Goal: Browse casually

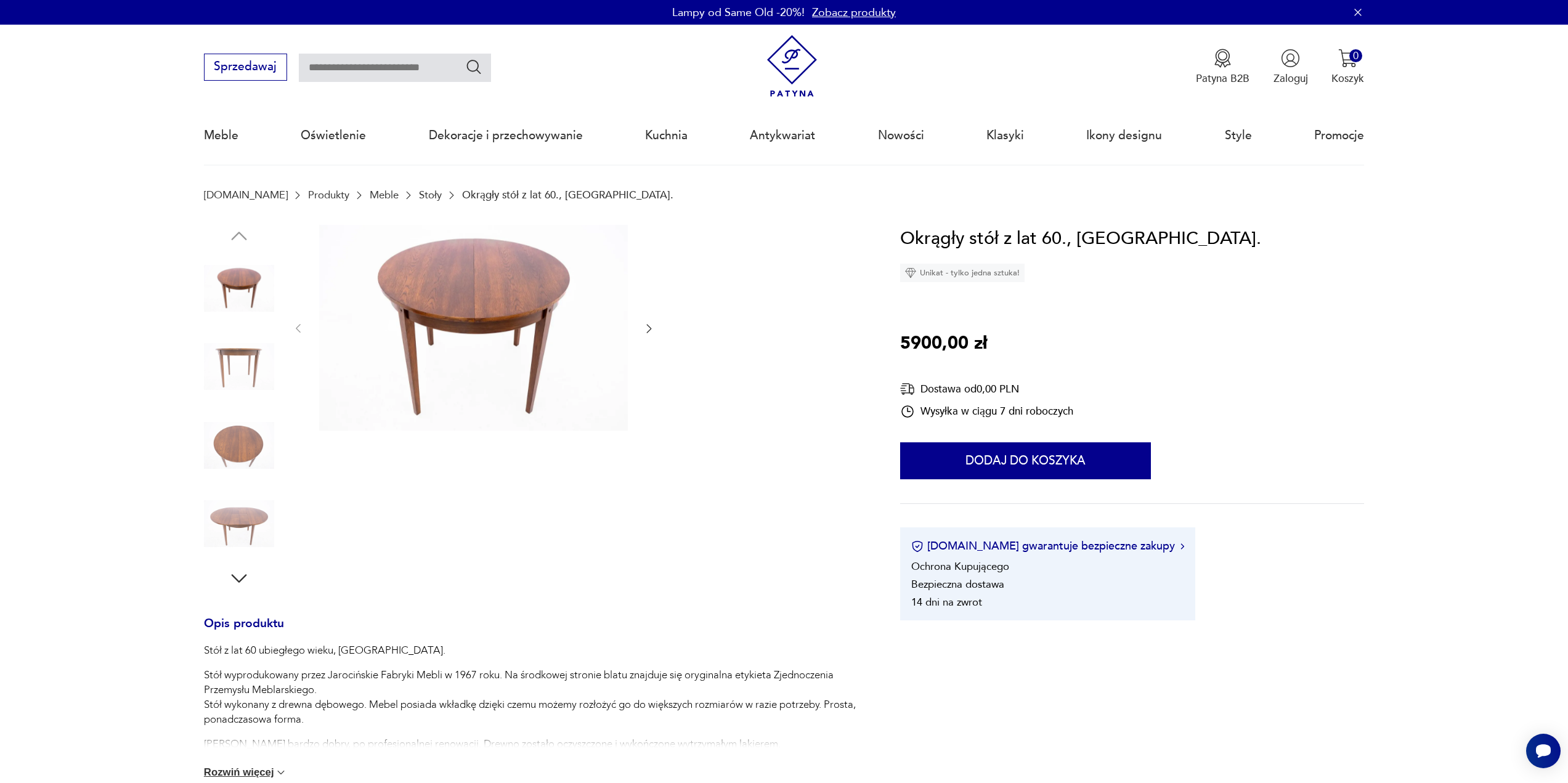
click at [656, 328] on div at bounding box center [533, 407] width 660 height 364
click at [241, 349] on img at bounding box center [238, 366] width 70 height 70
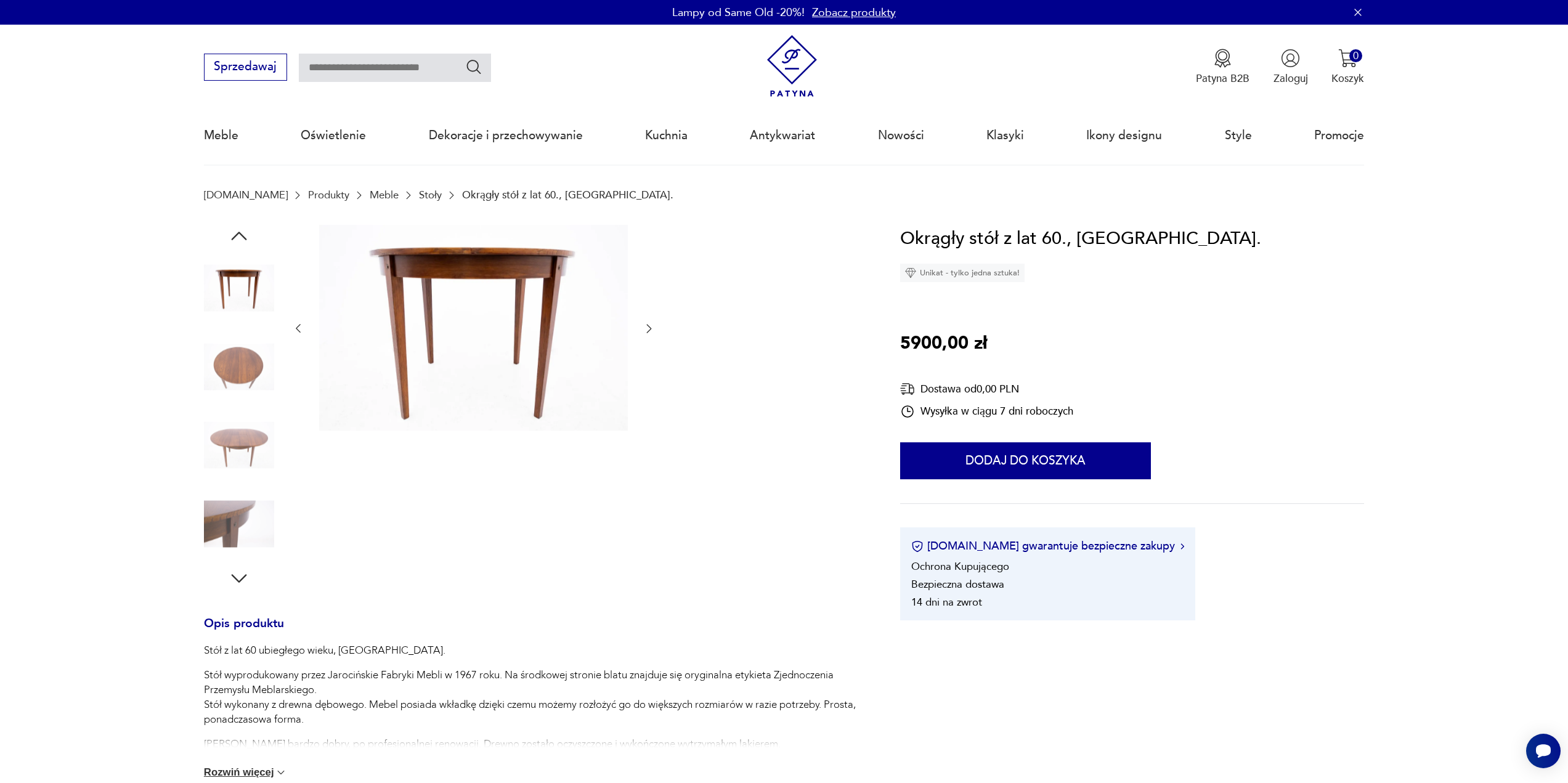
click at [234, 394] on img at bounding box center [238, 366] width 70 height 70
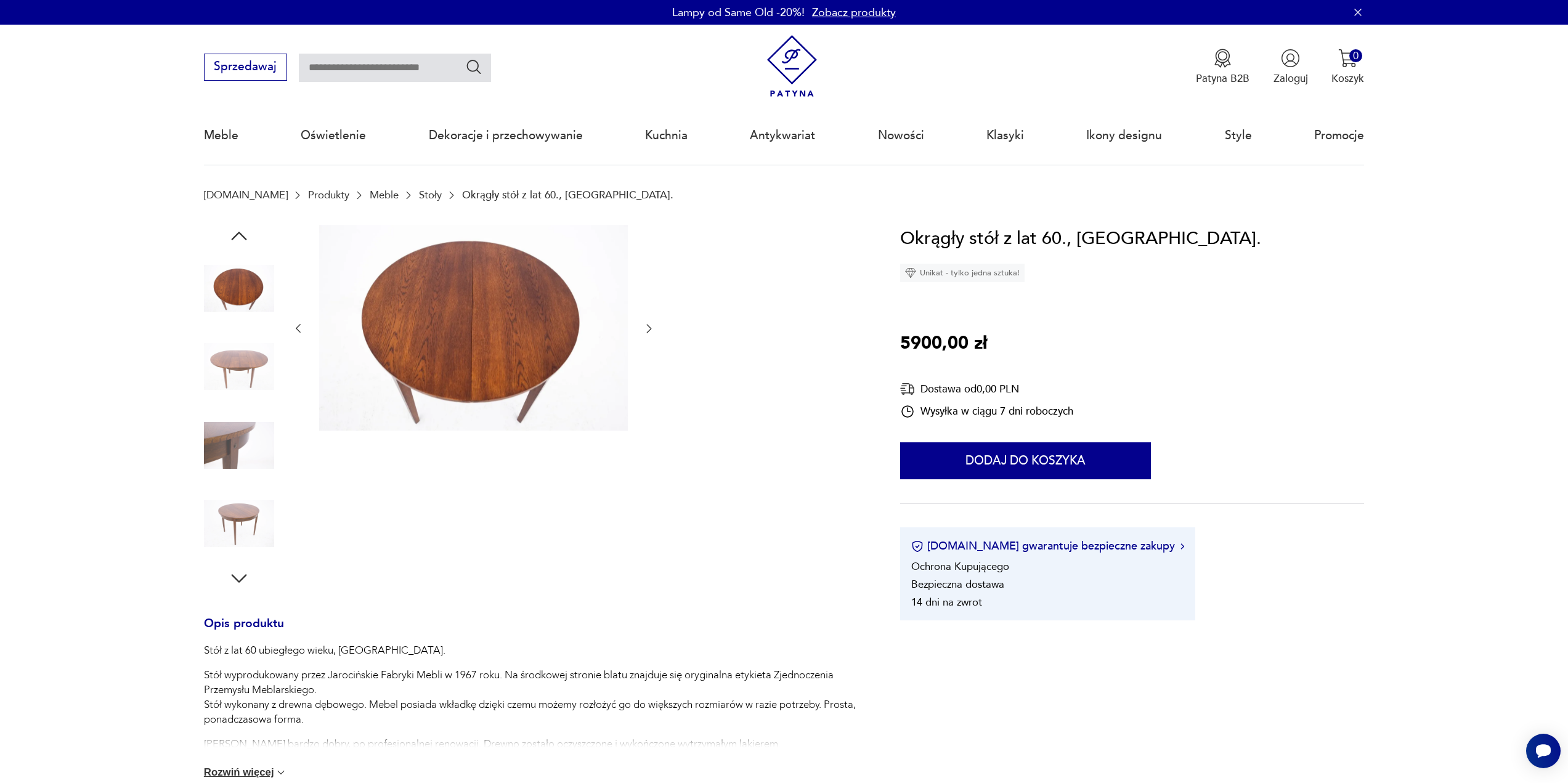
click at [224, 449] on img at bounding box center [238, 445] width 70 height 70
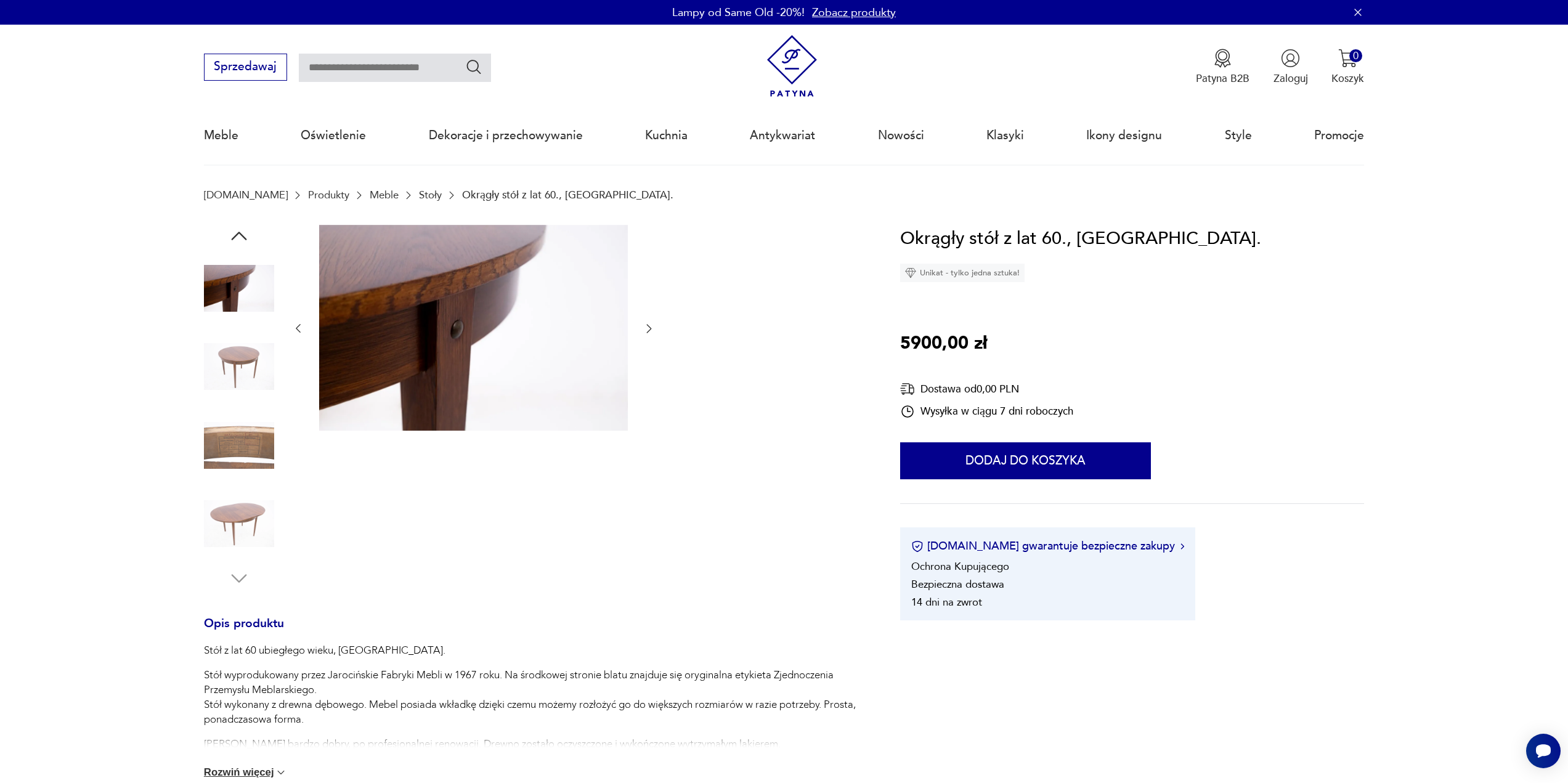
click at [237, 437] on img at bounding box center [238, 445] width 70 height 70
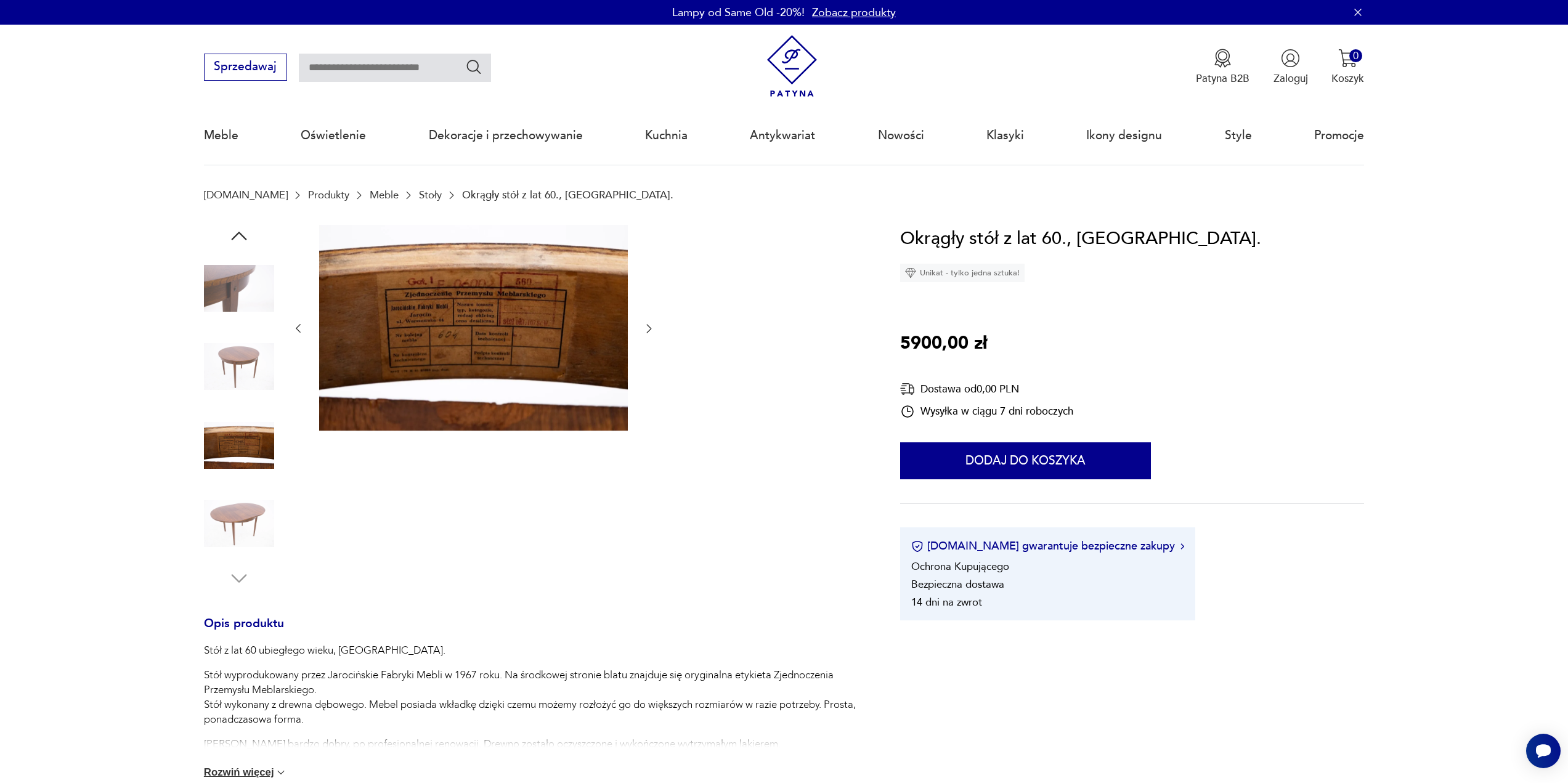
click at [237, 494] on img at bounding box center [238, 523] width 70 height 70
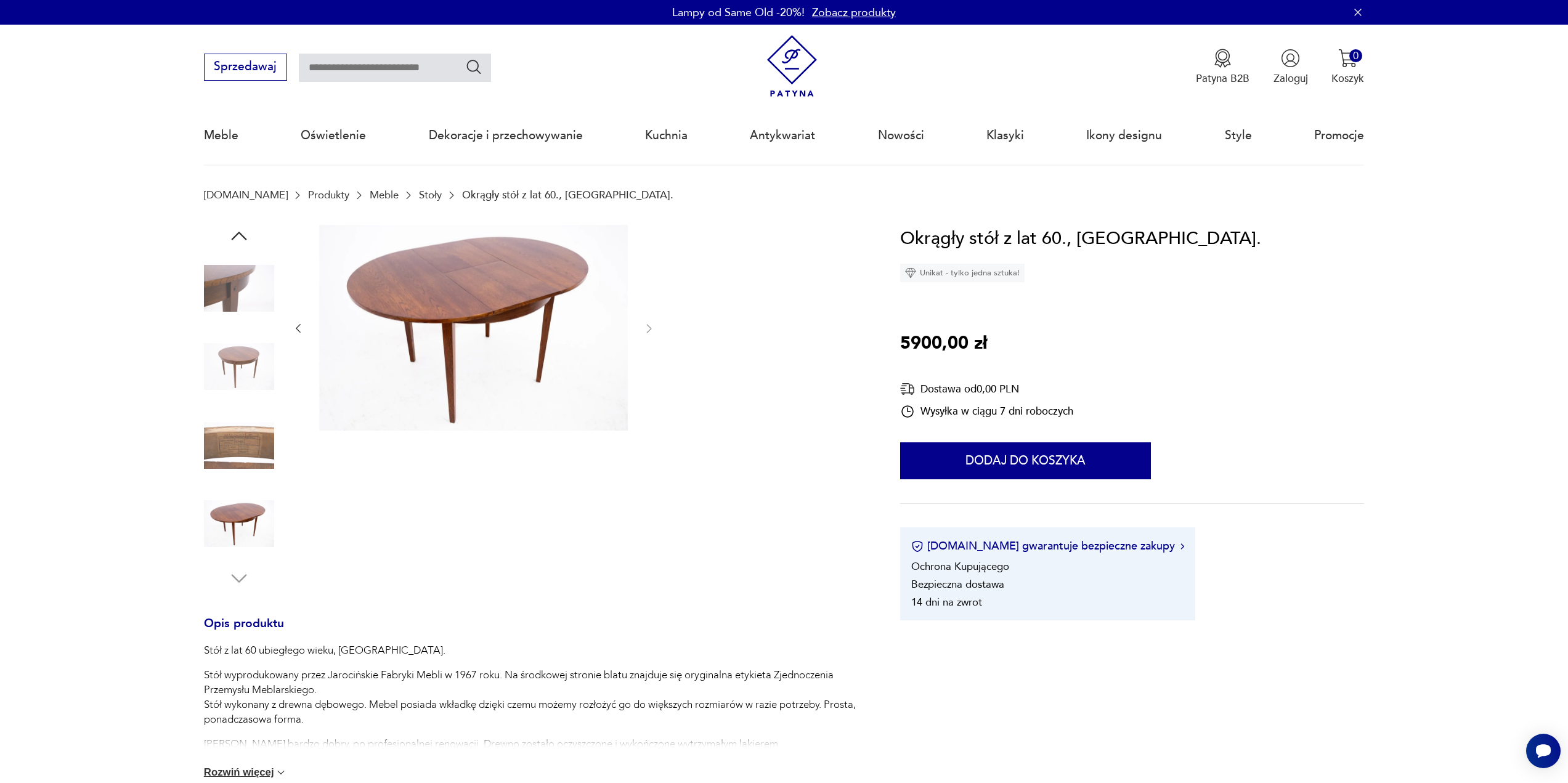
click at [239, 520] on img at bounding box center [238, 523] width 70 height 70
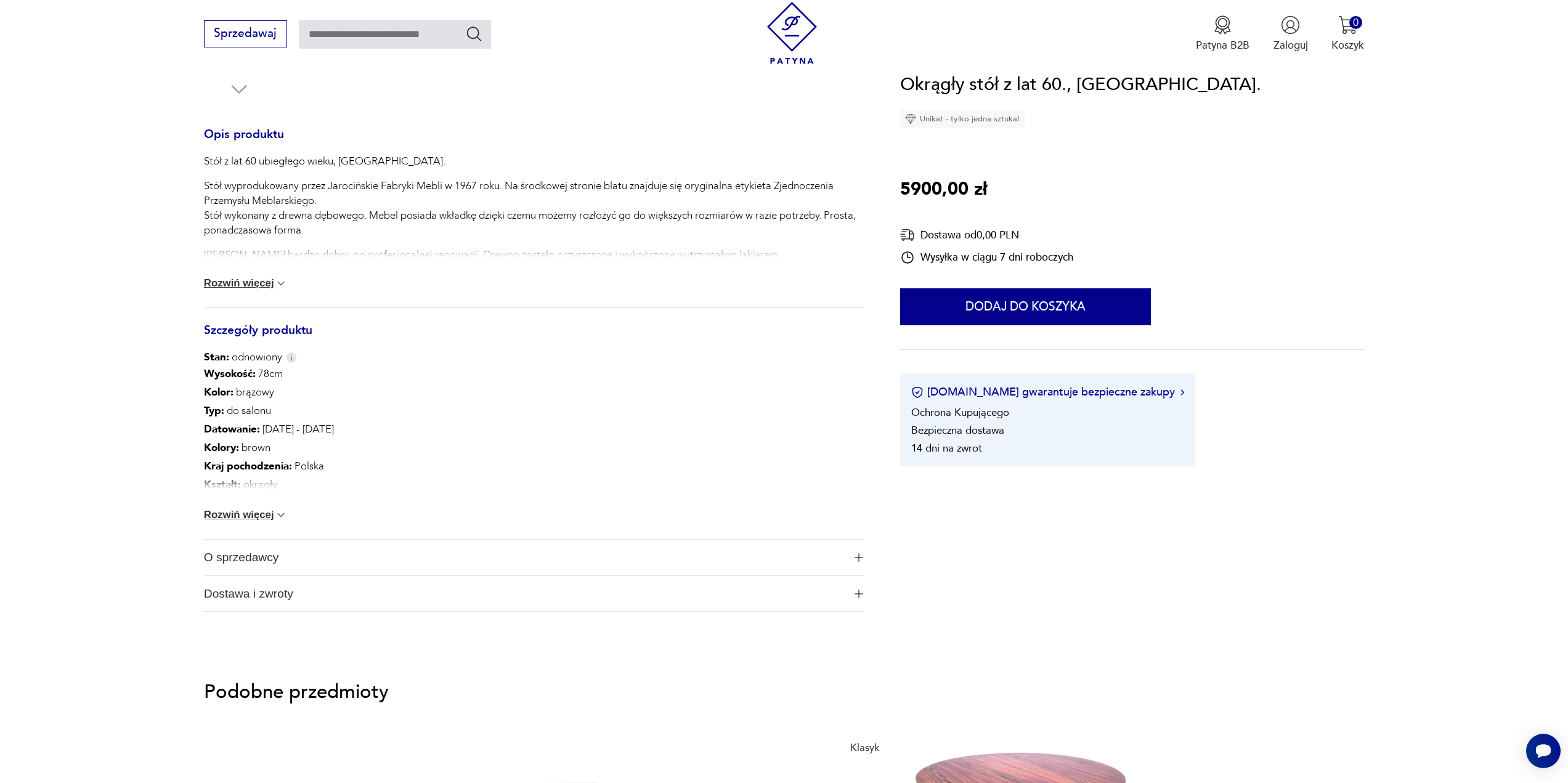
scroll to position [493, 0]
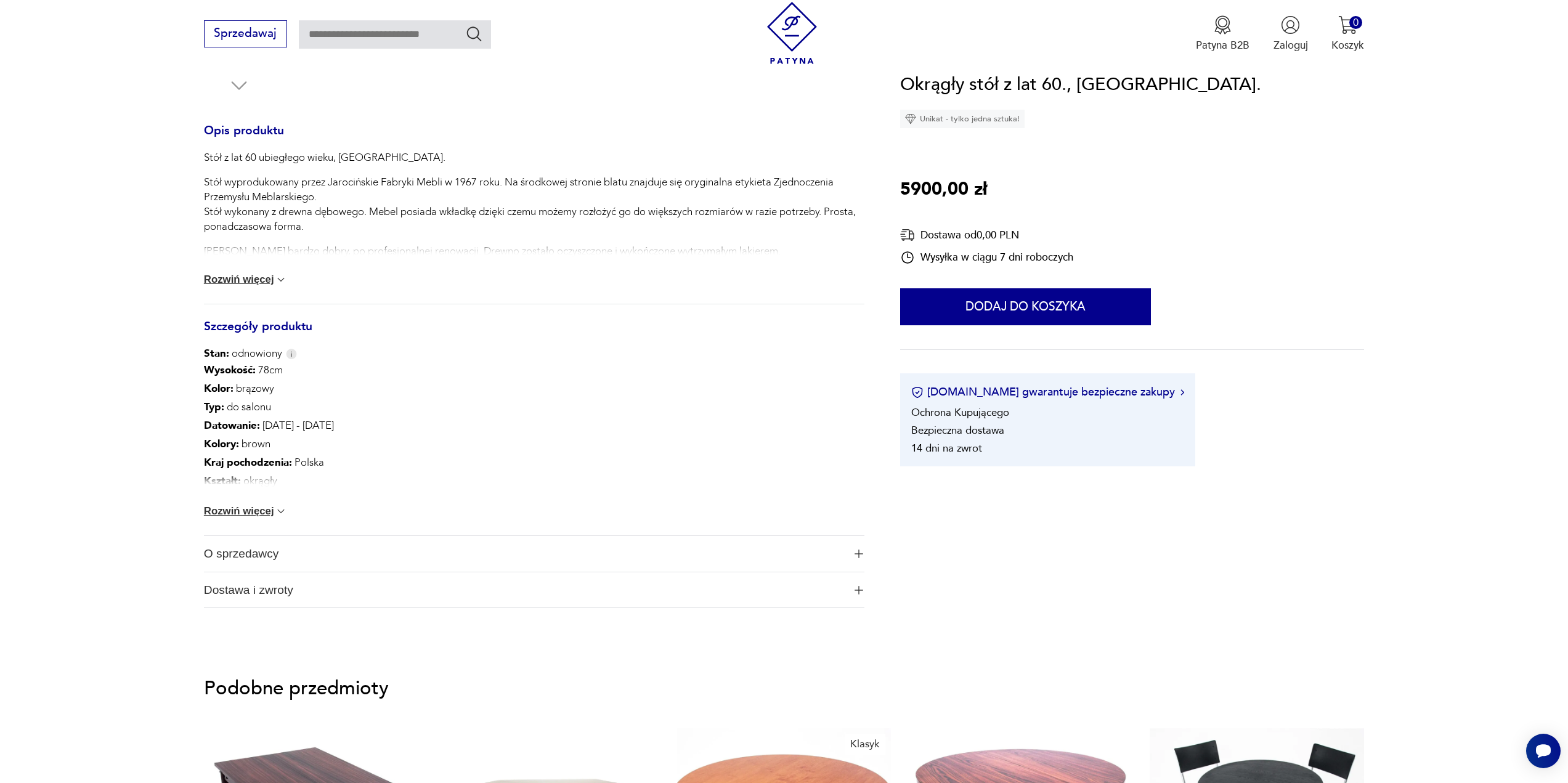
click at [279, 514] on img at bounding box center [281, 511] width 12 height 12
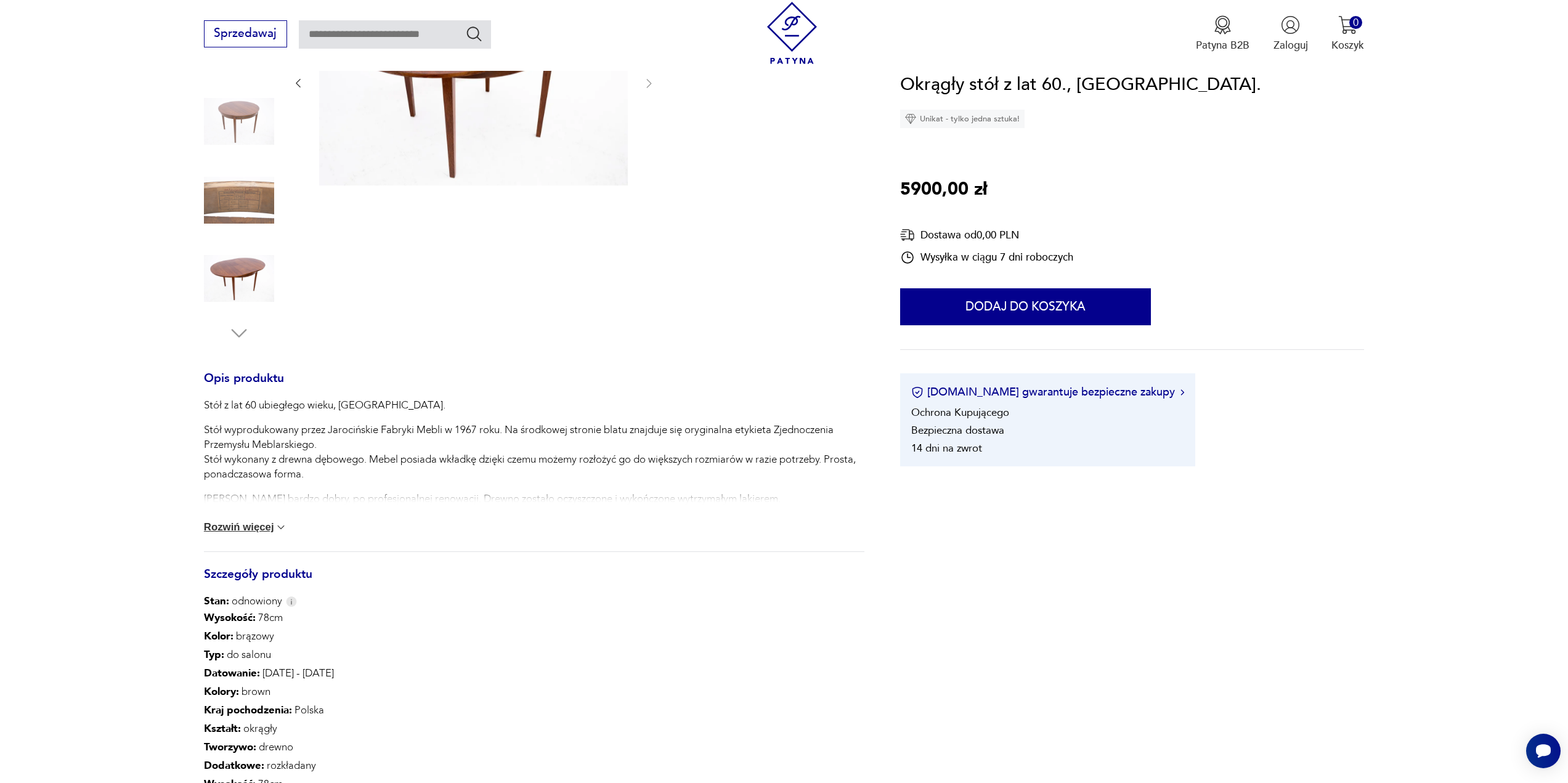
scroll to position [370, 0]
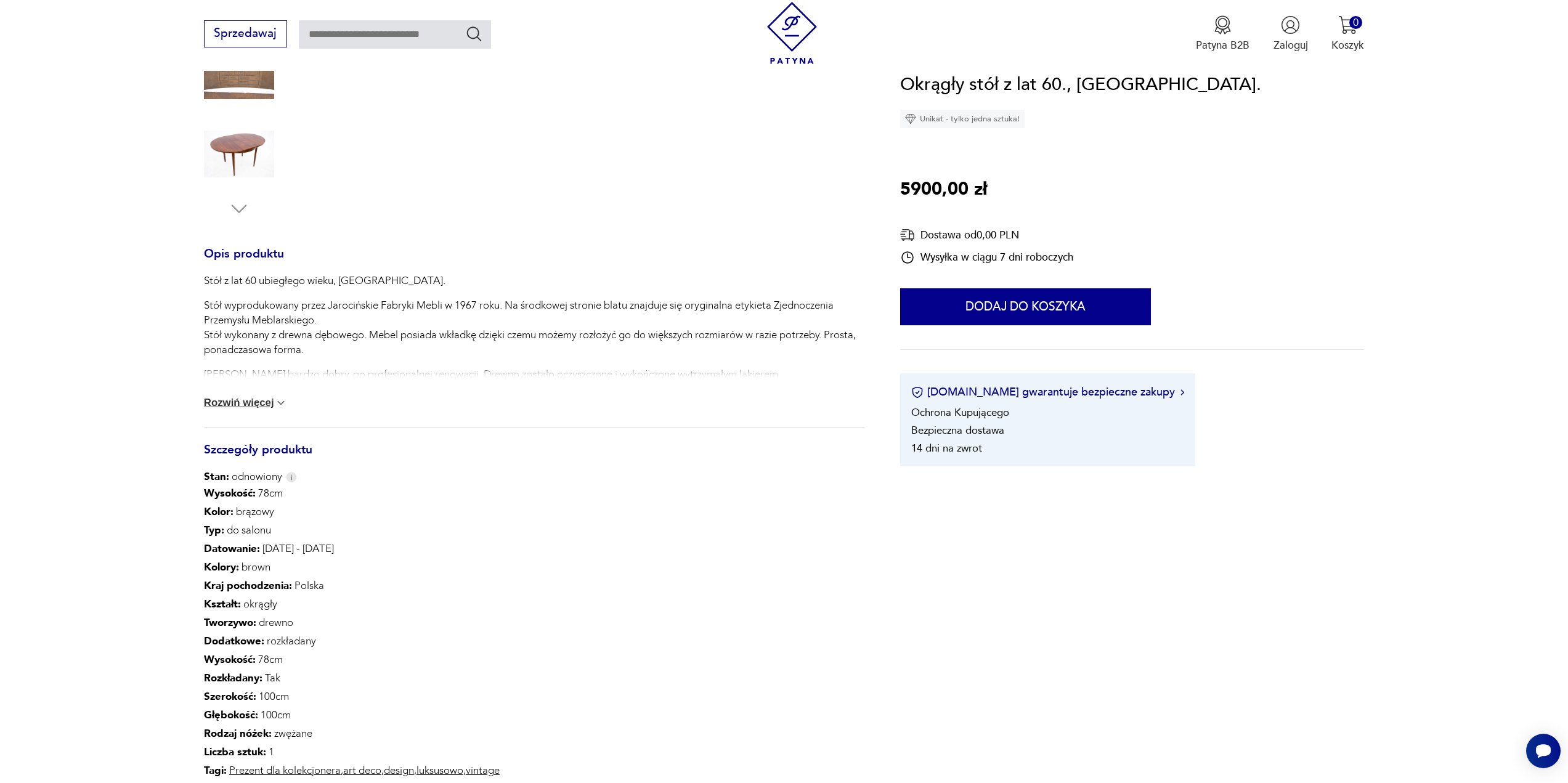
click at [279, 404] on img at bounding box center [281, 403] width 12 height 12
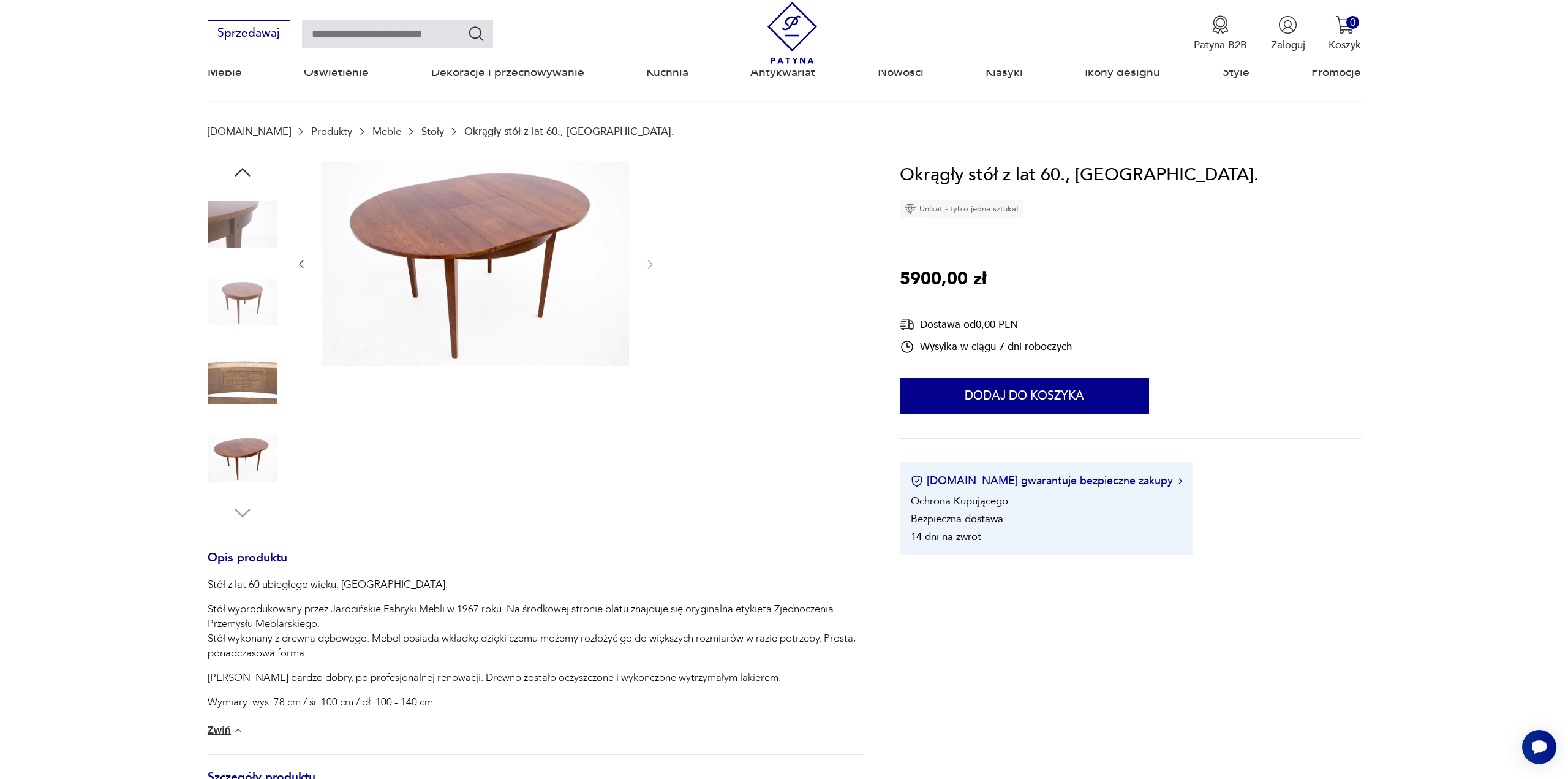
scroll to position [0, 0]
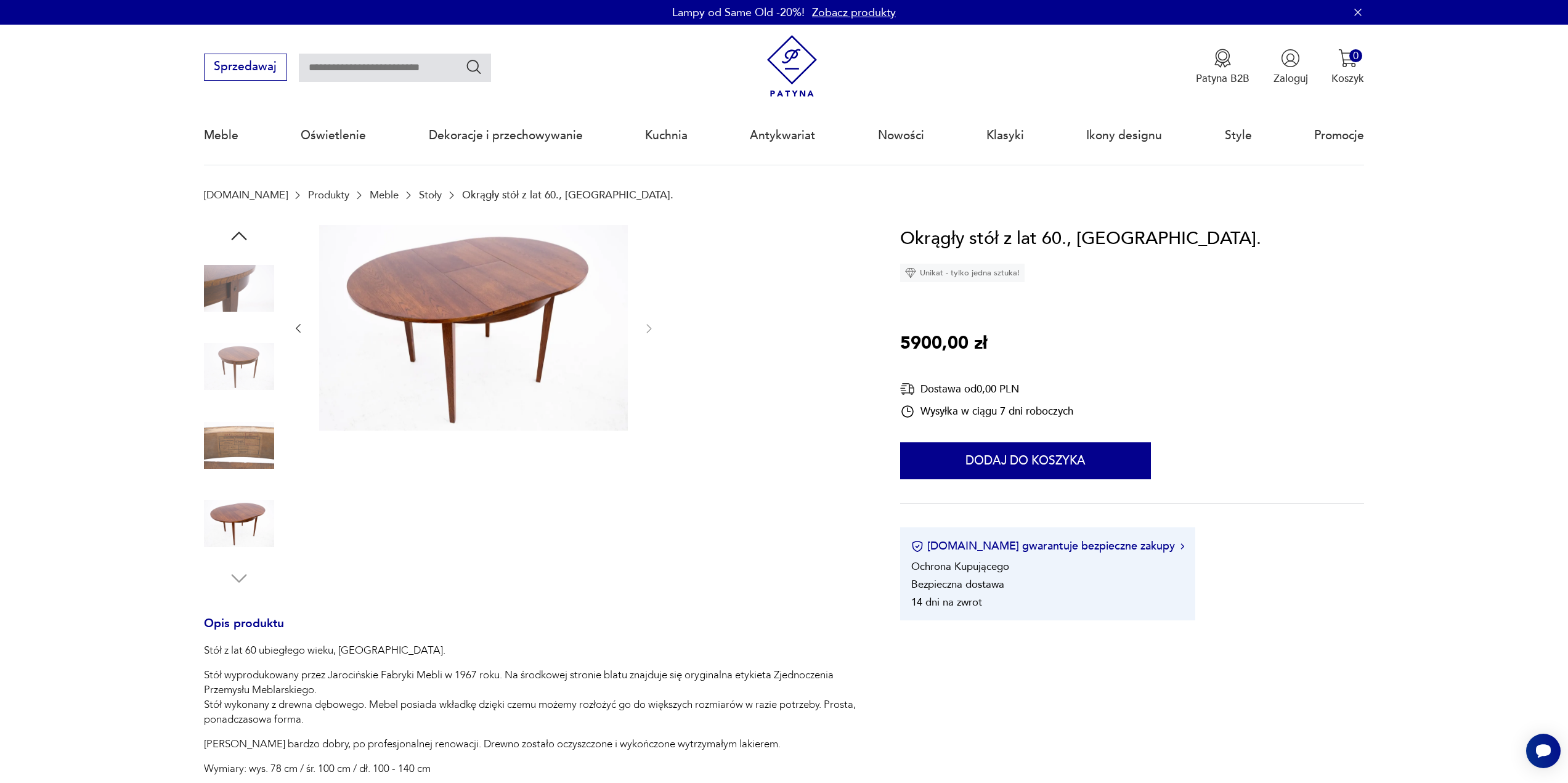
click at [488, 343] on img at bounding box center [473, 328] width 309 height 206
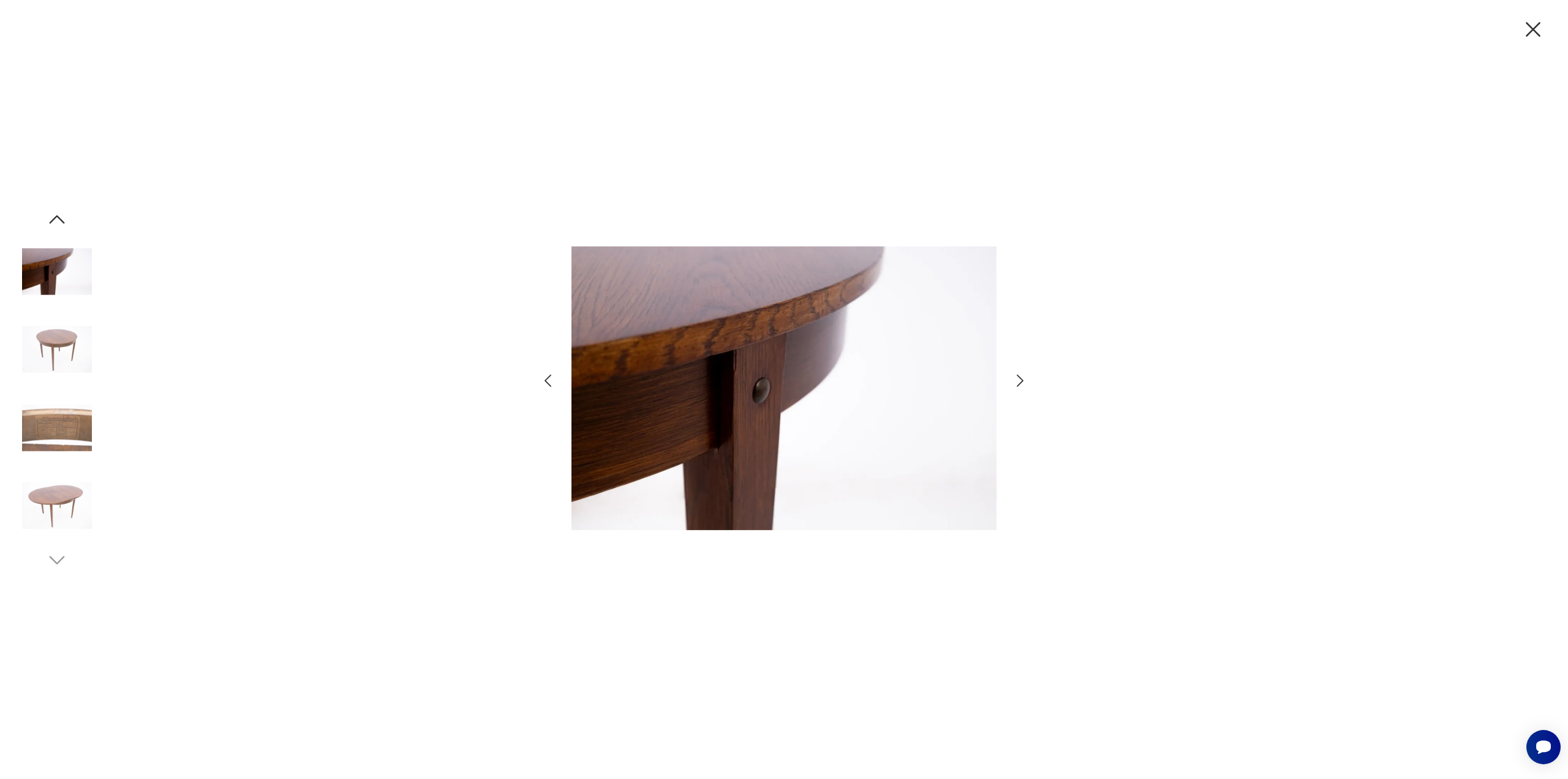
click at [57, 493] on img at bounding box center [57, 505] width 70 height 70
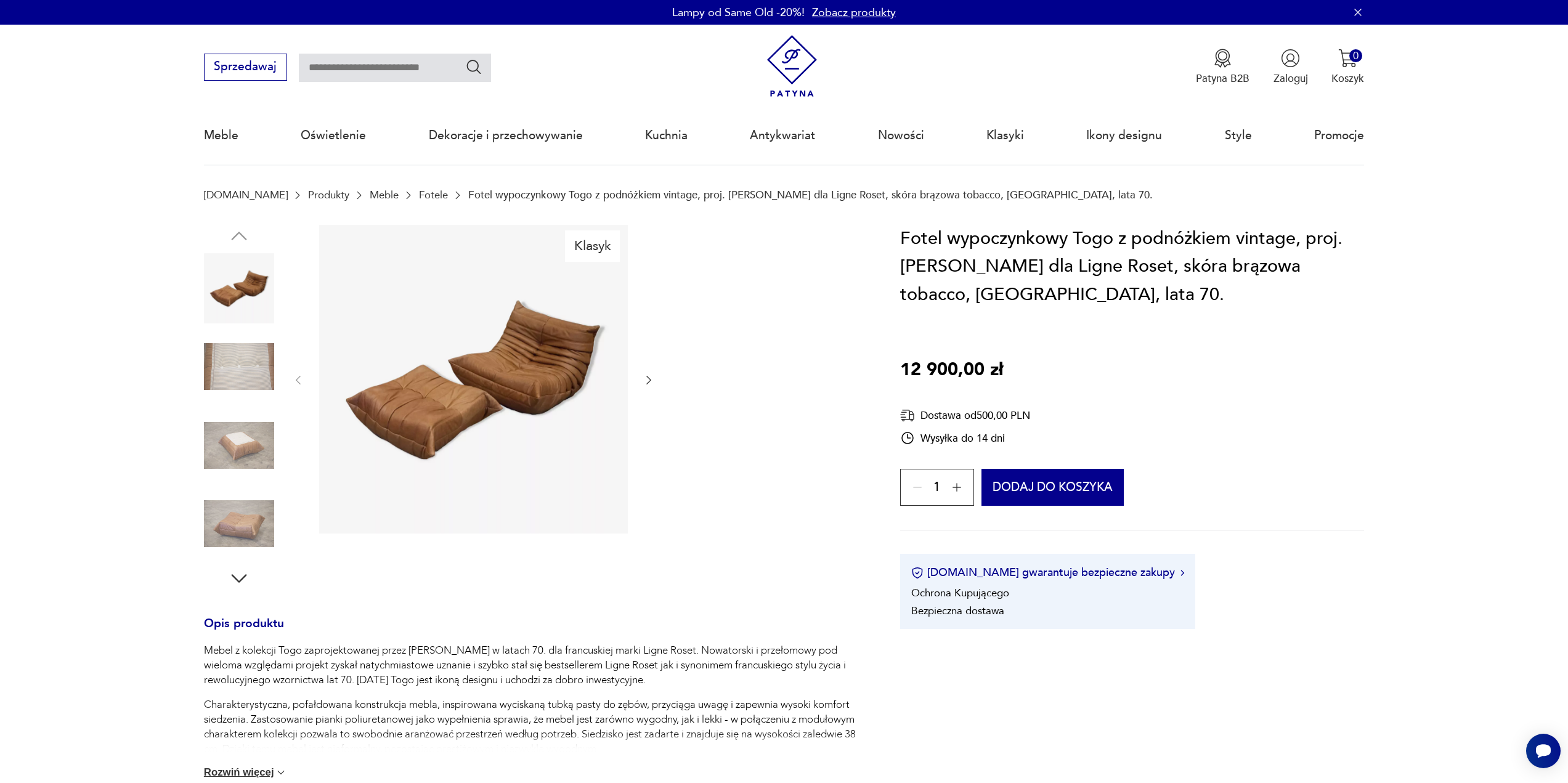
click at [250, 438] on img at bounding box center [238, 445] width 70 height 70
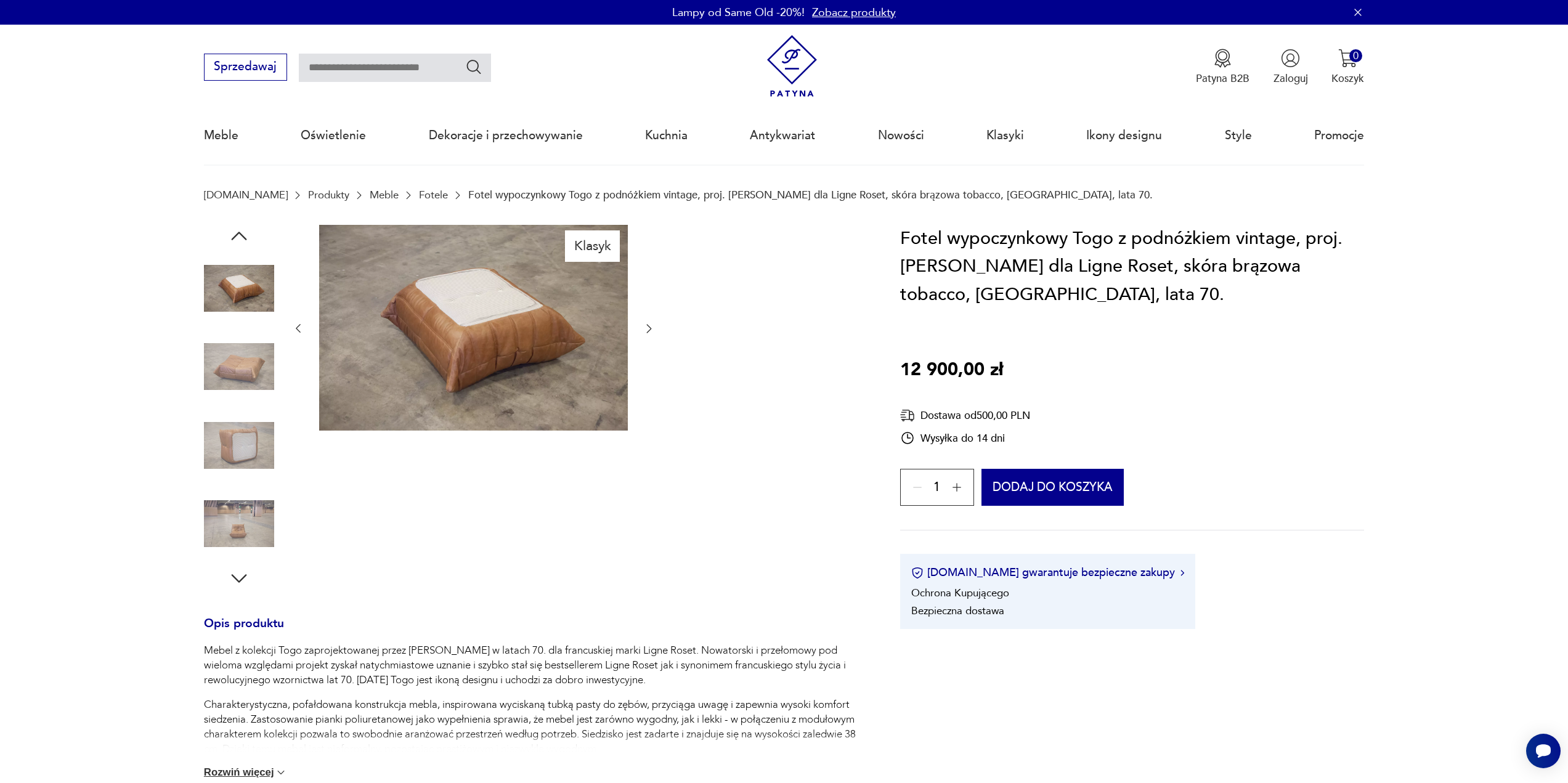
click at [235, 452] on img at bounding box center [238, 445] width 70 height 70
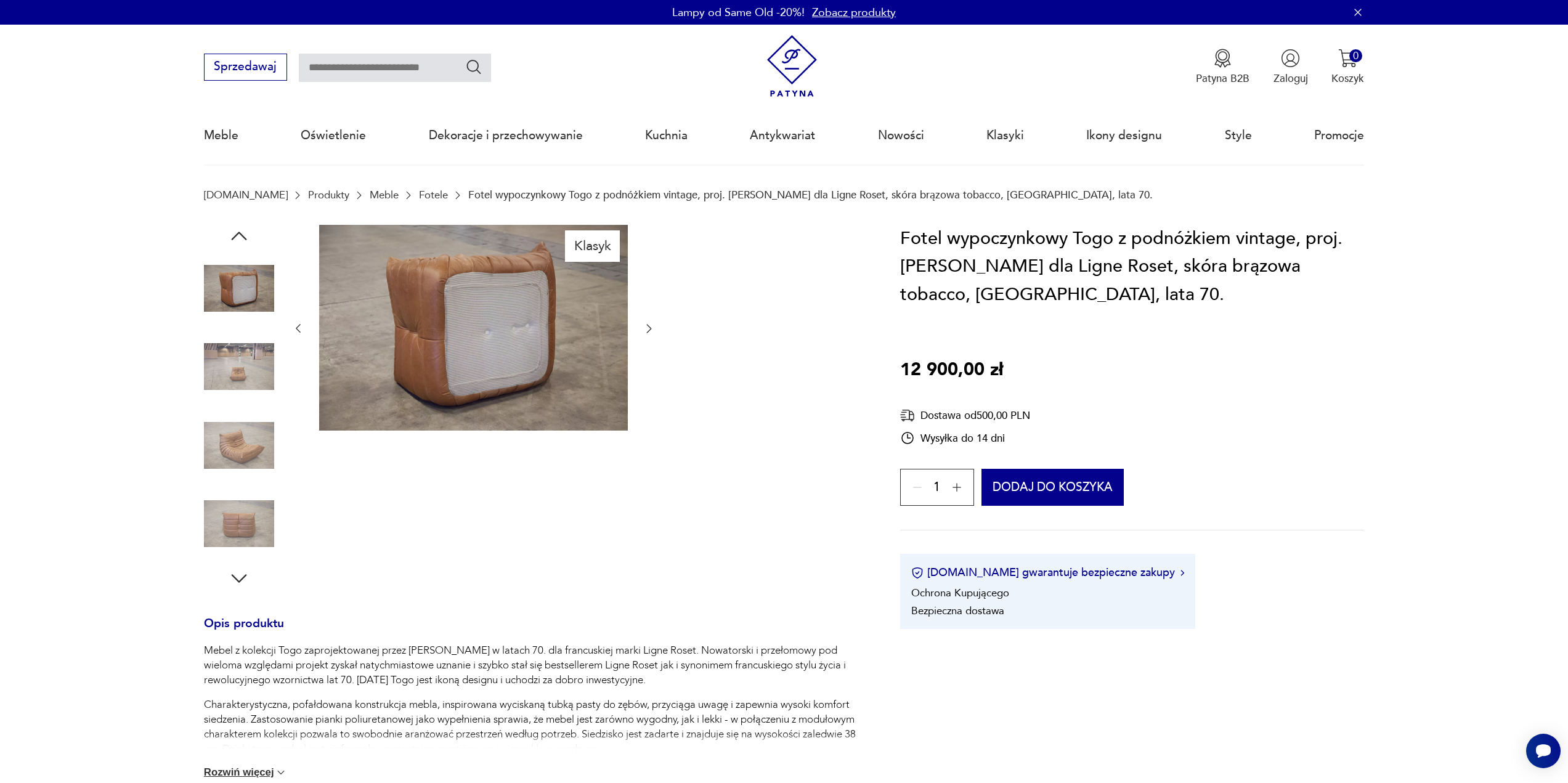
click at [242, 373] on img at bounding box center [238, 366] width 70 height 70
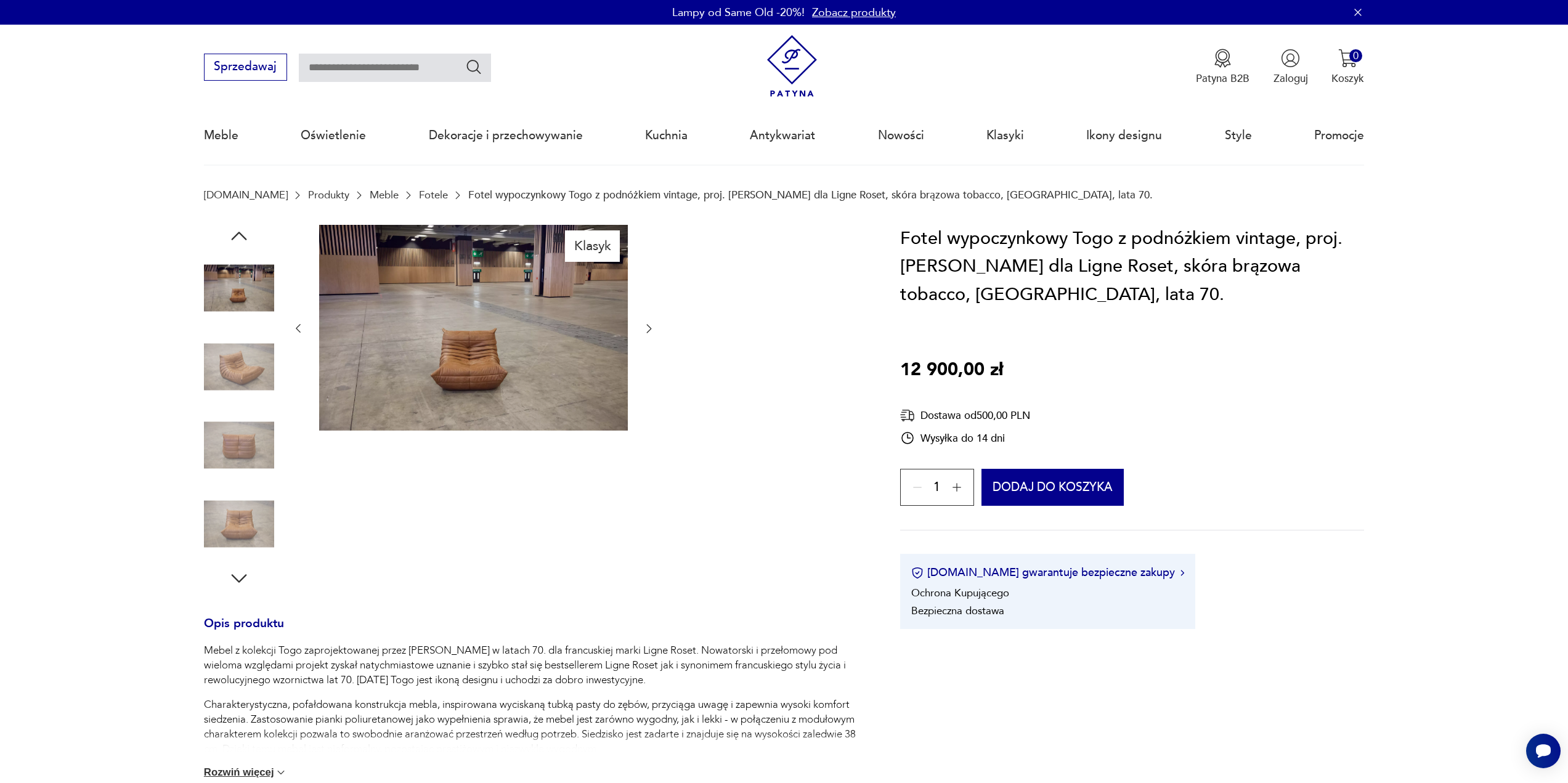
click at [507, 367] on img at bounding box center [473, 328] width 309 height 206
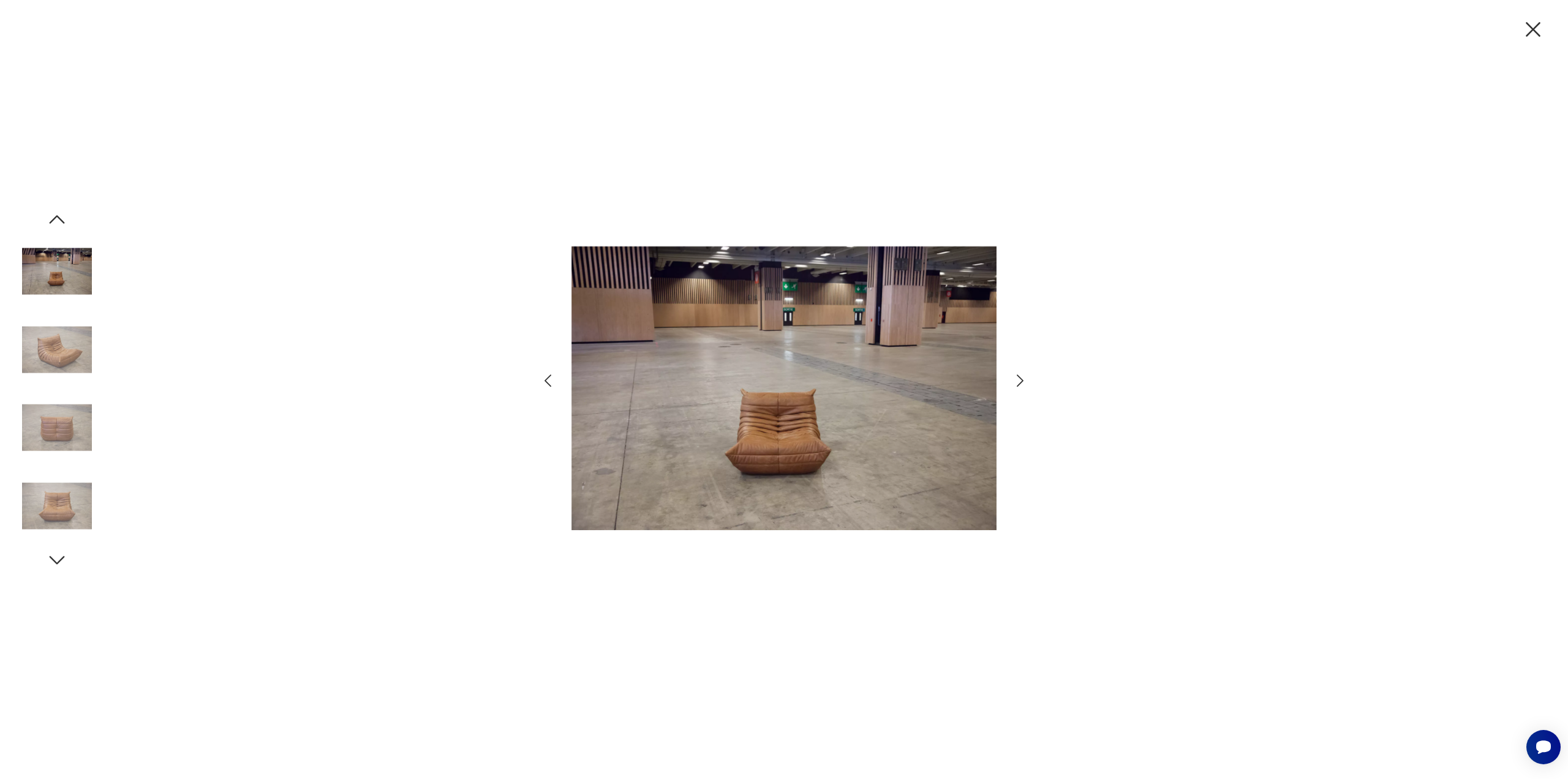
click at [800, 442] on img at bounding box center [784, 389] width 425 height 613
click at [55, 433] on img at bounding box center [57, 427] width 70 height 70
